Goal: Information Seeking & Learning: Check status

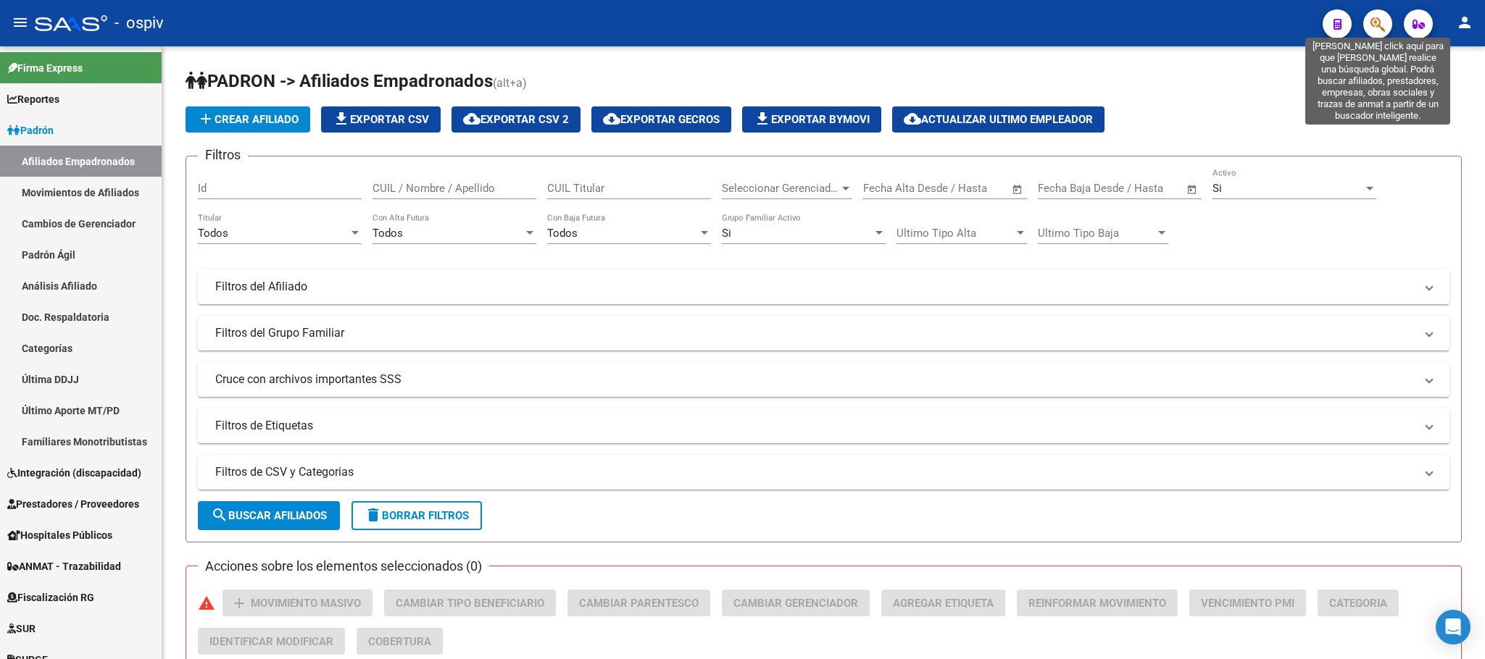
click at [1385, 20] on icon "button" at bounding box center [1377, 24] width 14 height 17
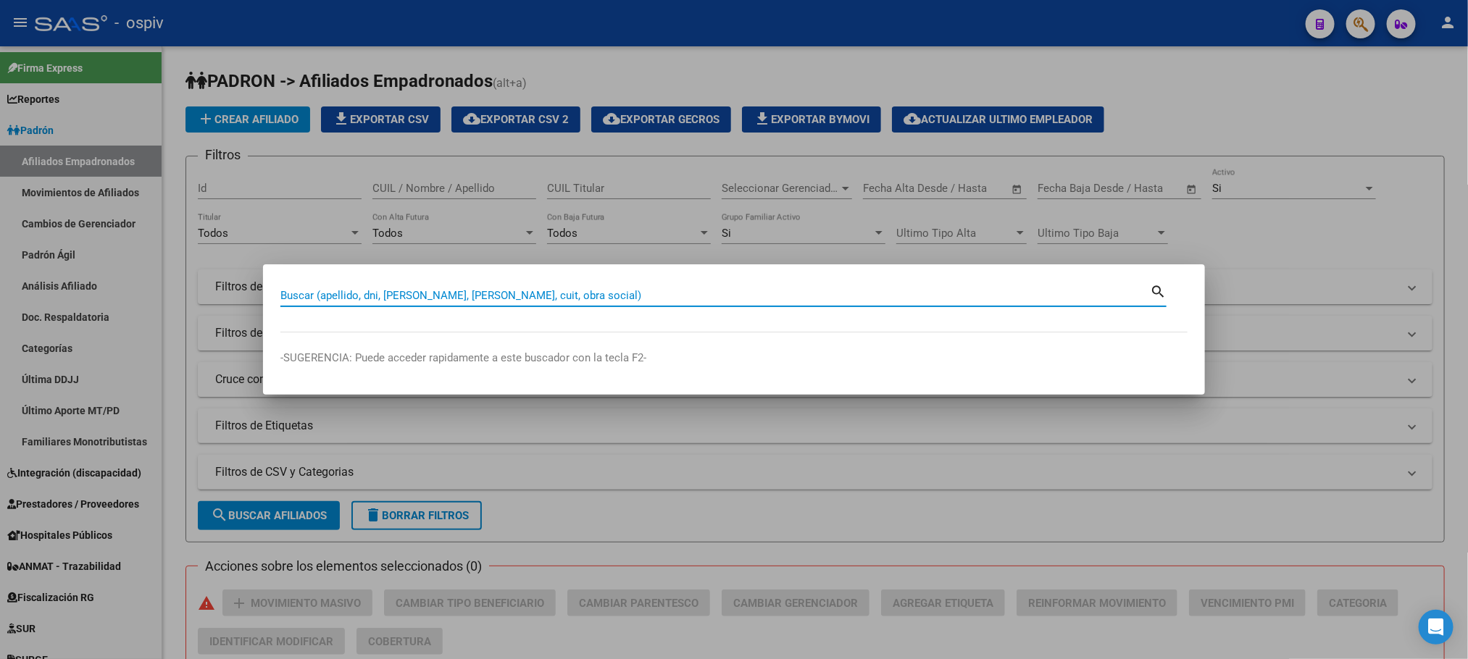
paste input "46336937"
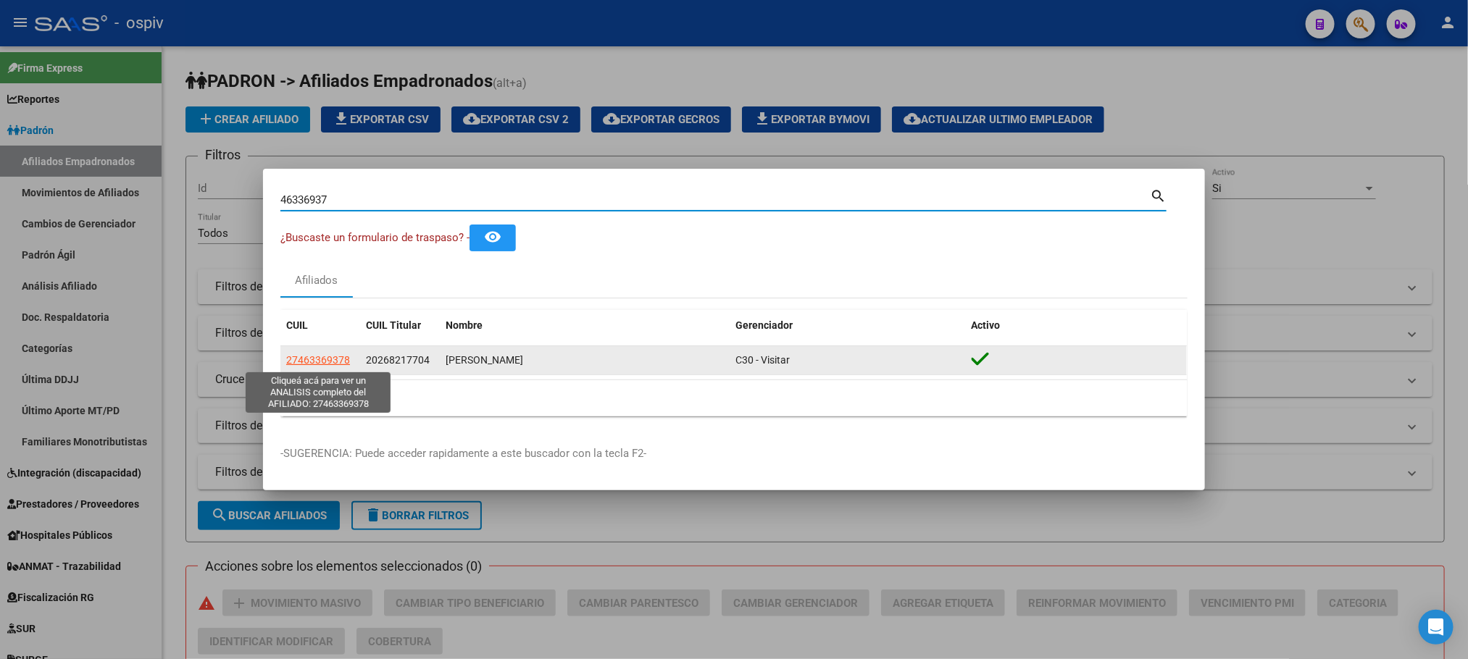
click at [322, 355] on span "27463369378" at bounding box center [318, 360] width 64 height 12
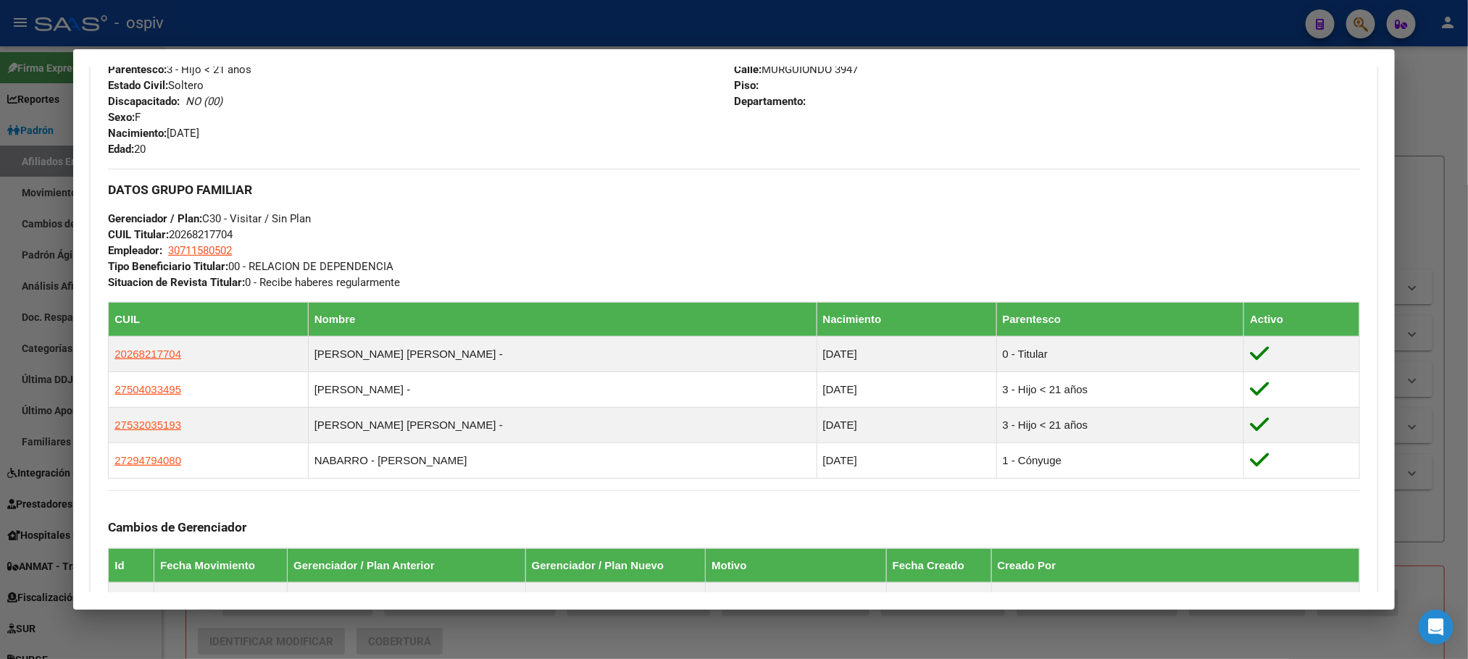
scroll to position [761, 0]
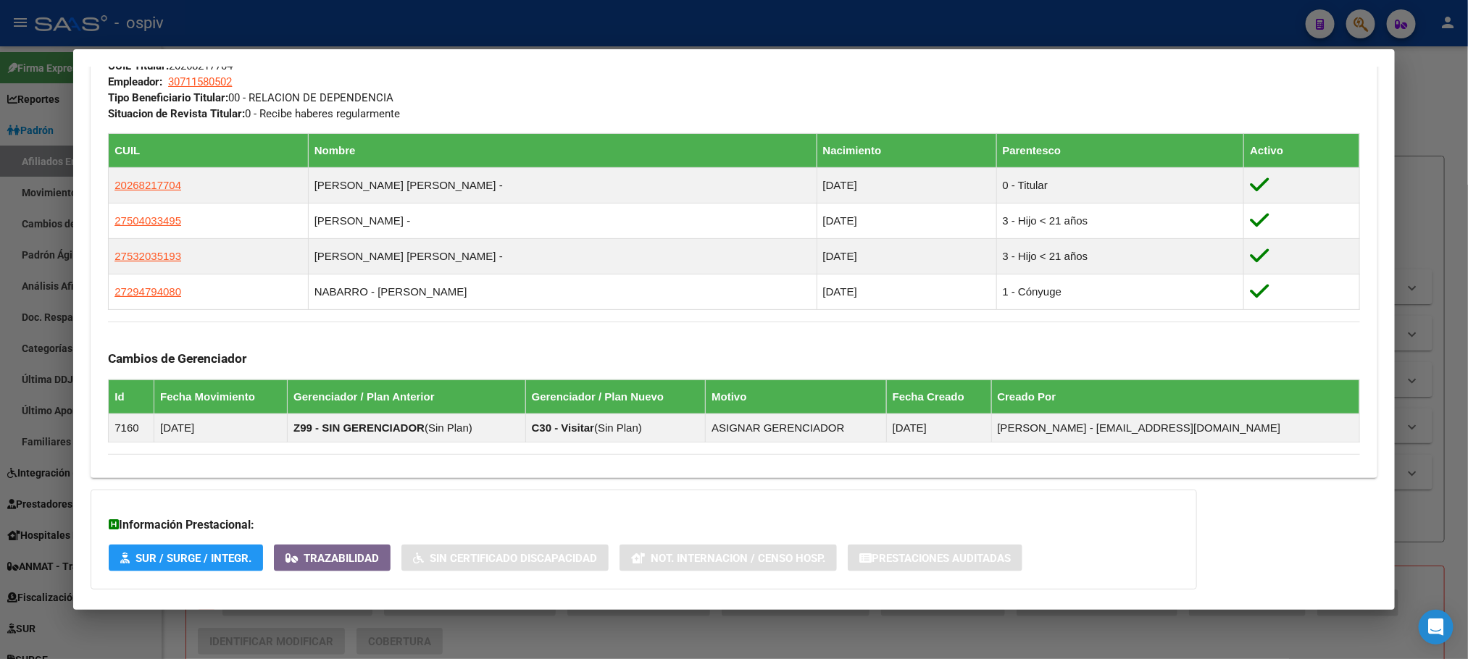
click at [307, 13] on div at bounding box center [734, 329] width 1468 height 659
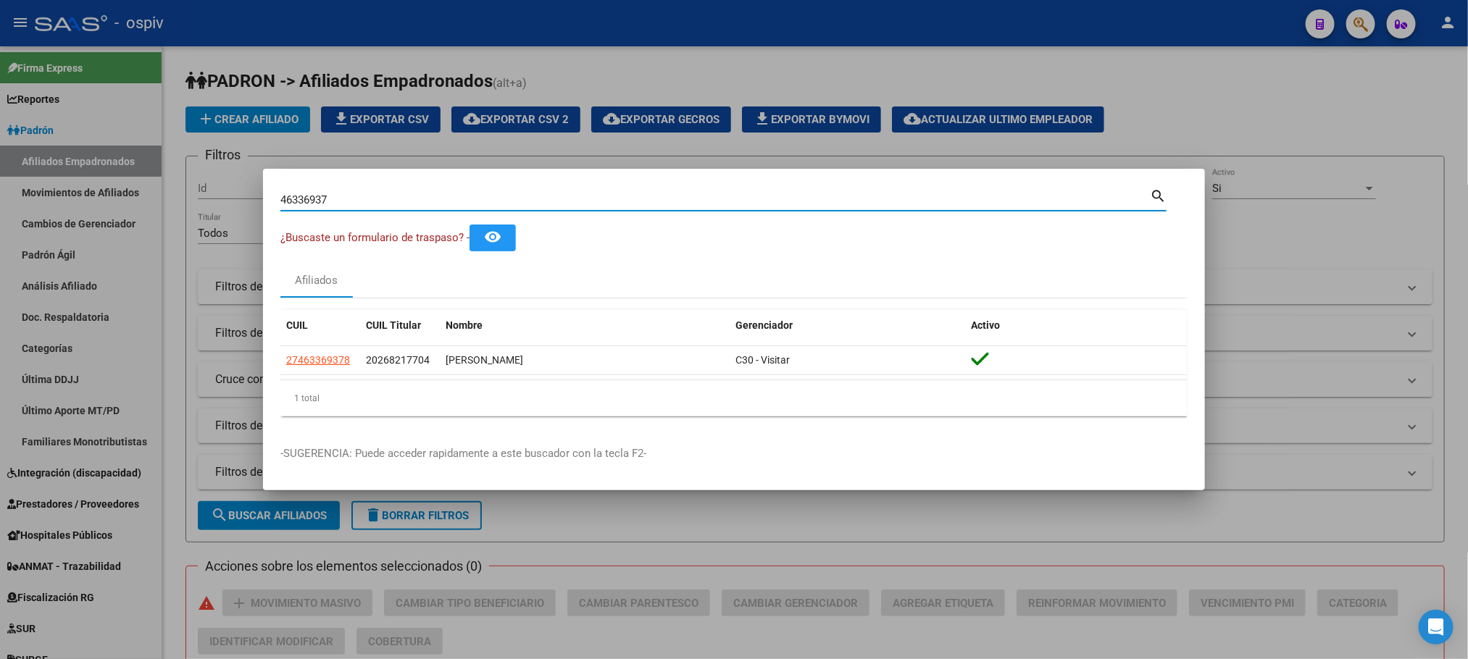
drag, startPoint x: 343, startPoint y: 196, endPoint x: 185, endPoint y: 199, distance: 158.7
click at [186, 213] on div "46336937 Buscar (apellido, dni, cuil, nro traspaso, cuit, obra social) search ¿…" at bounding box center [734, 329] width 1468 height 659
paste input "34409454"
type input "34409454"
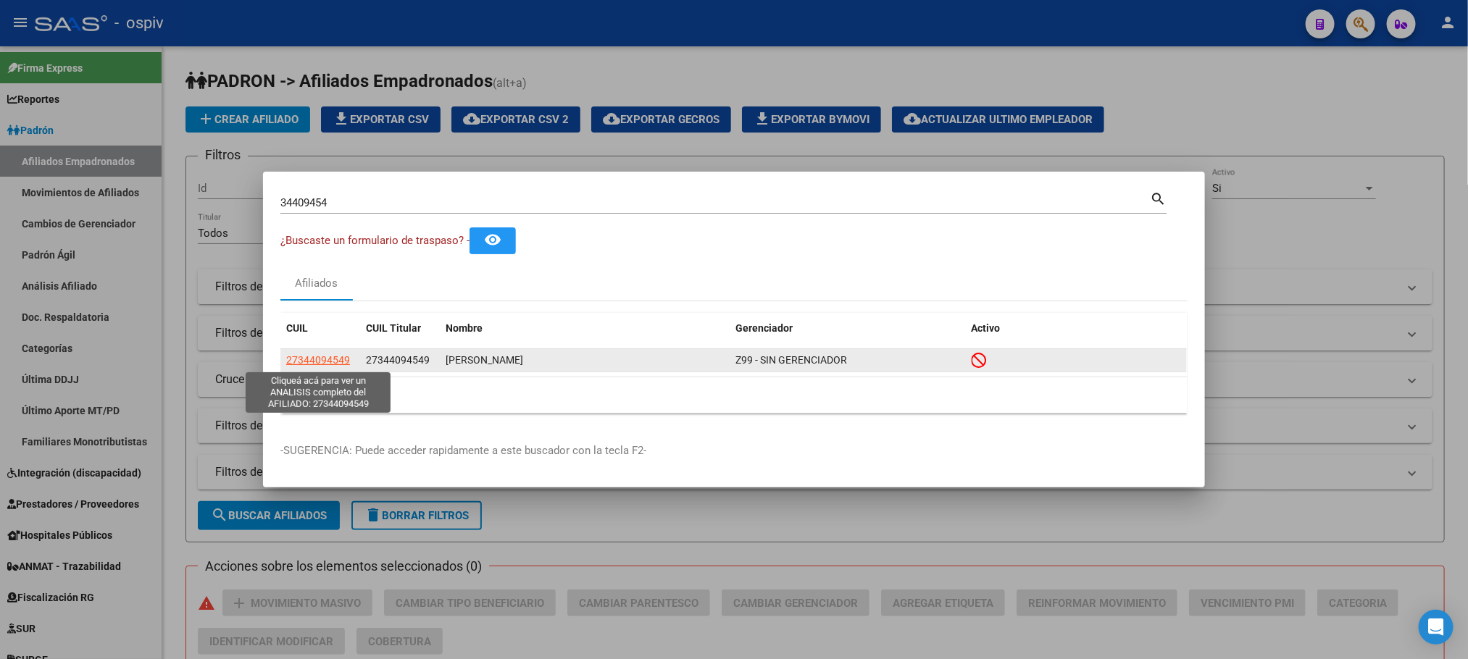
click at [330, 357] on span "27344094549" at bounding box center [318, 360] width 64 height 12
type textarea "27344094549"
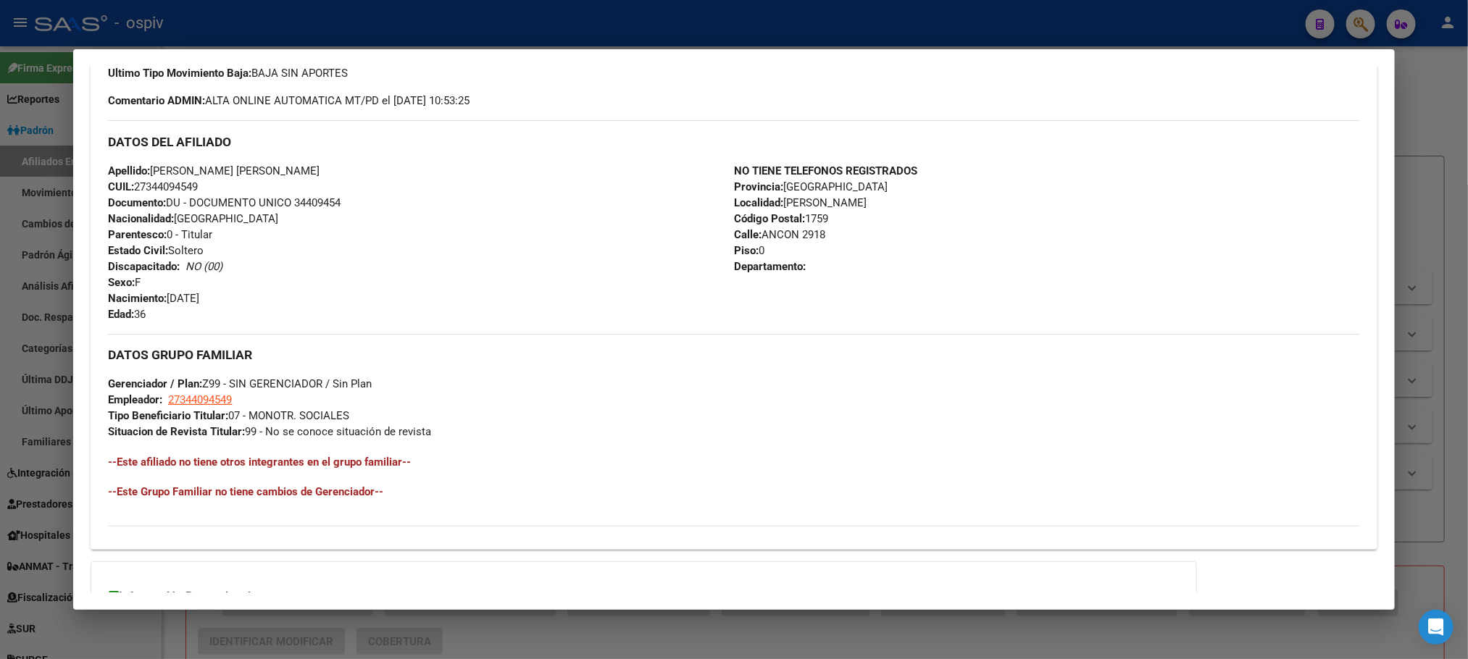
scroll to position [609, 0]
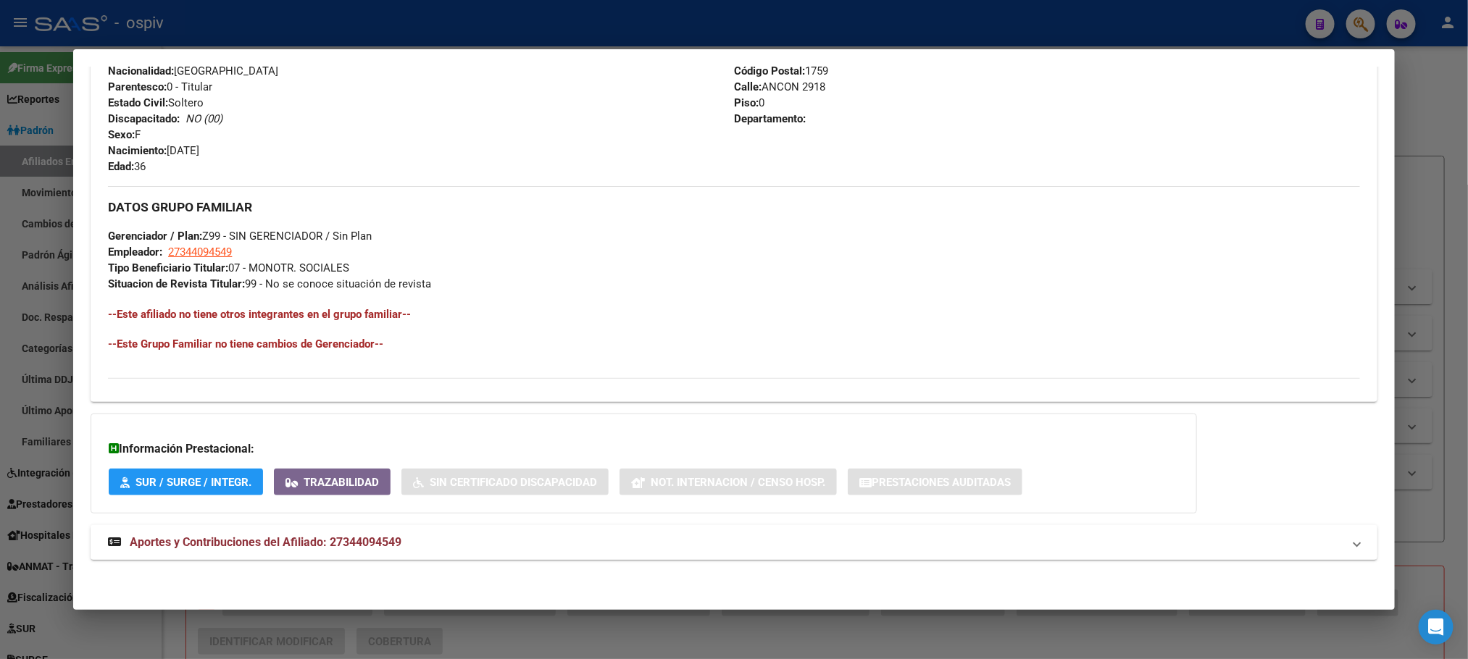
click at [300, 544] on span "Aportes y Contribuciones del Afiliado: 27344094549" at bounding box center [266, 543] width 272 height 14
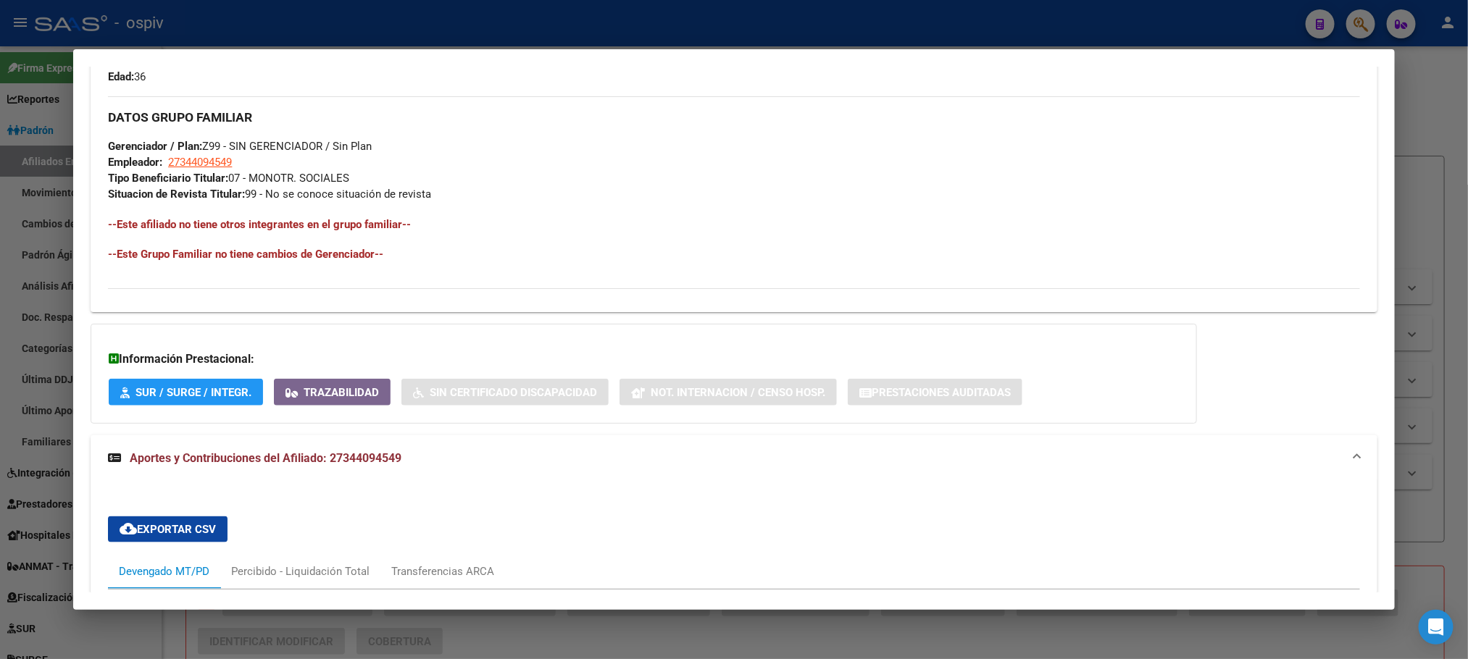
scroll to position [262, 0]
